Goal: Check status

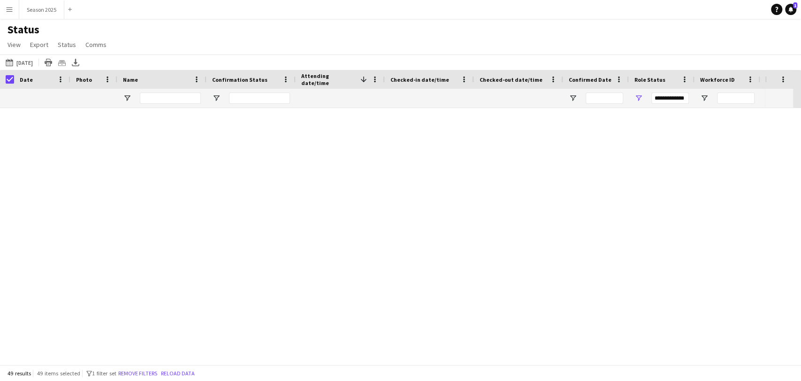
scroll to position [1039, 0]
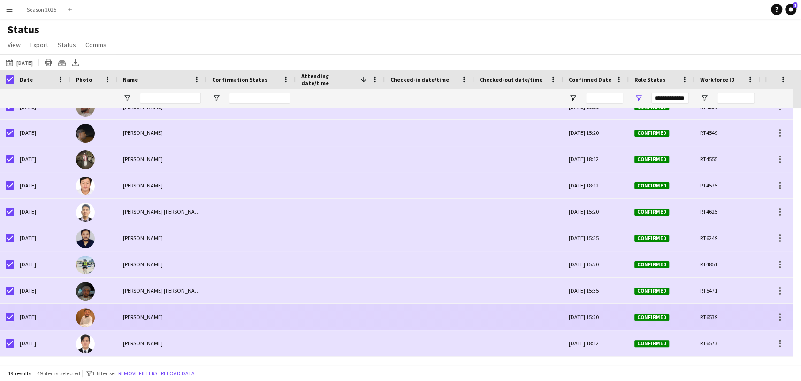
click at [82, 321] on img at bounding box center [85, 317] width 19 height 19
click at [84, 314] on img at bounding box center [85, 317] width 19 height 19
click at [17, 323] on div "Thu, 9 Oct 2025" at bounding box center [42, 317] width 56 height 26
click at [15, 313] on div "Thu, 9 Oct 2025" at bounding box center [42, 317] width 56 height 26
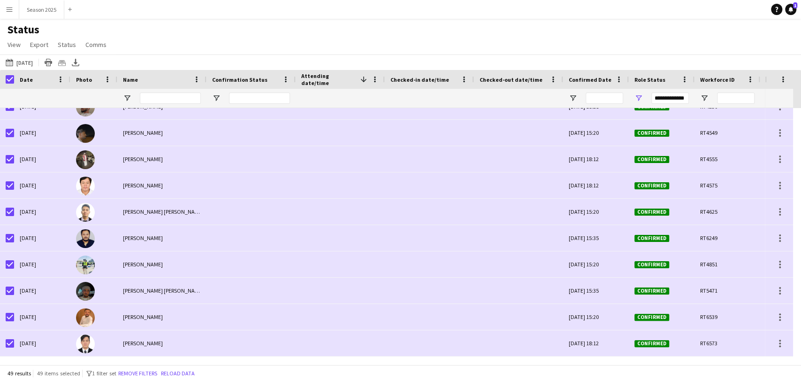
click at [16, 79] on div "Date" at bounding box center [42, 79] width 56 height 19
click at [14, 81] on div "Date" at bounding box center [42, 79] width 56 height 19
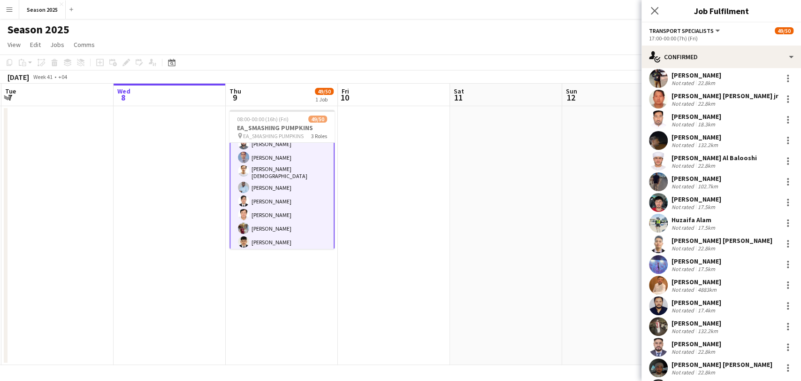
scroll to position [365, 0]
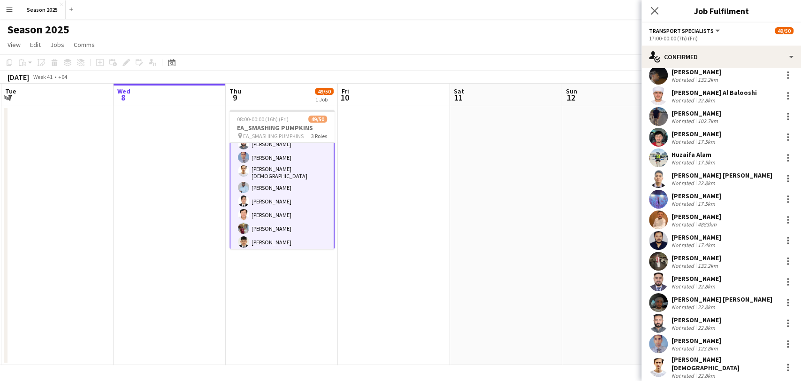
click at [660, 215] on app-user-avatar at bounding box center [658, 219] width 19 height 19
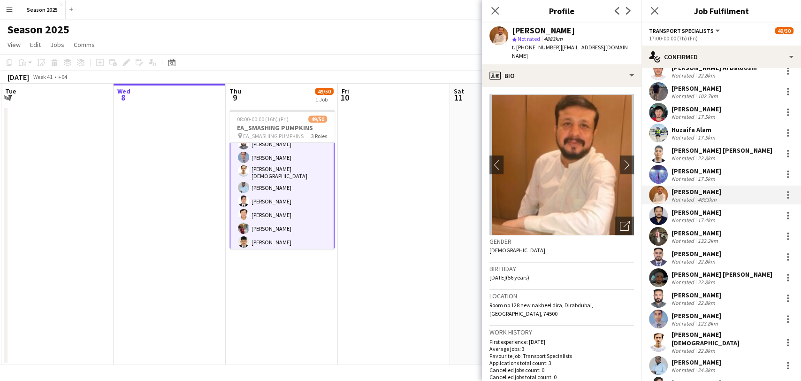
scroll to position [389, 0]
click at [661, 319] on app-user-avatar at bounding box center [658, 319] width 19 height 19
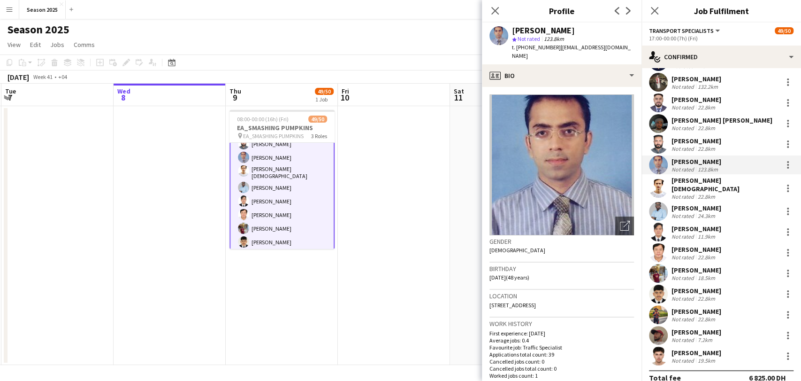
scroll to position [544, 0]
drag, startPoint x: 659, startPoint y: 278, endPoint x: 664, endPoint y: 281, distance: 5.5
click at [662, 283] on app-user-avatar at bounding box center [658, 292] width 19 height 19
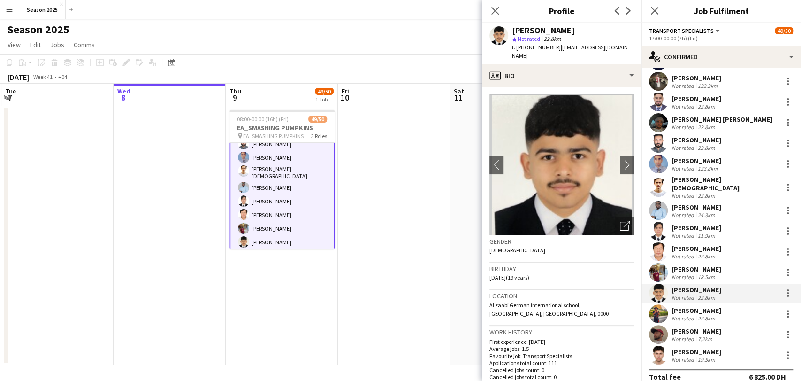
click at [657, 327] on app-user-avatar at bounding box center [658, 334] width 19 height 19
